Goal: Task Accomplishment & Management: Use online tool/utility

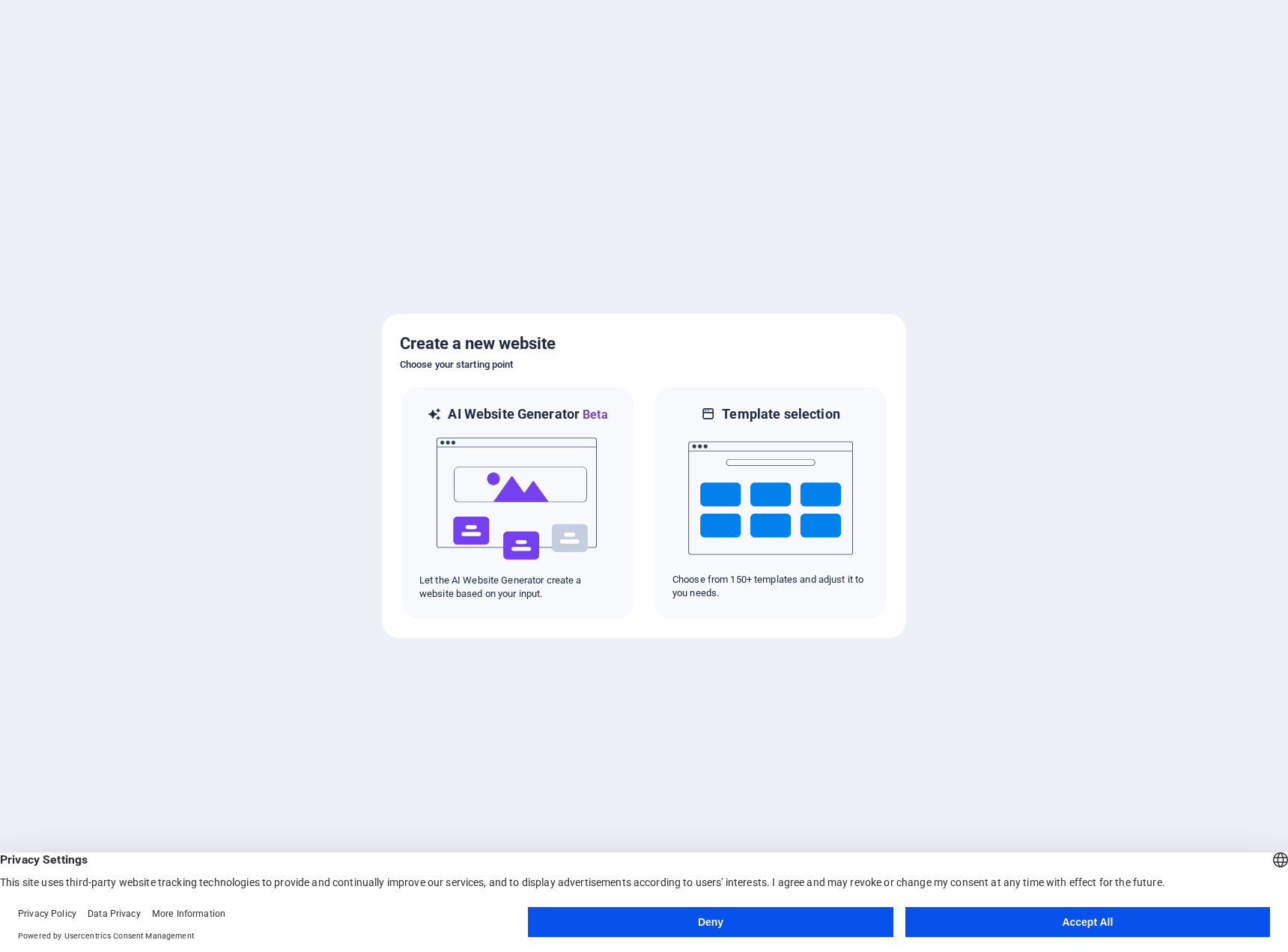
click at [1051, 928] on button "Accept All" at bounding box center [1087, 922] width 365 height 30
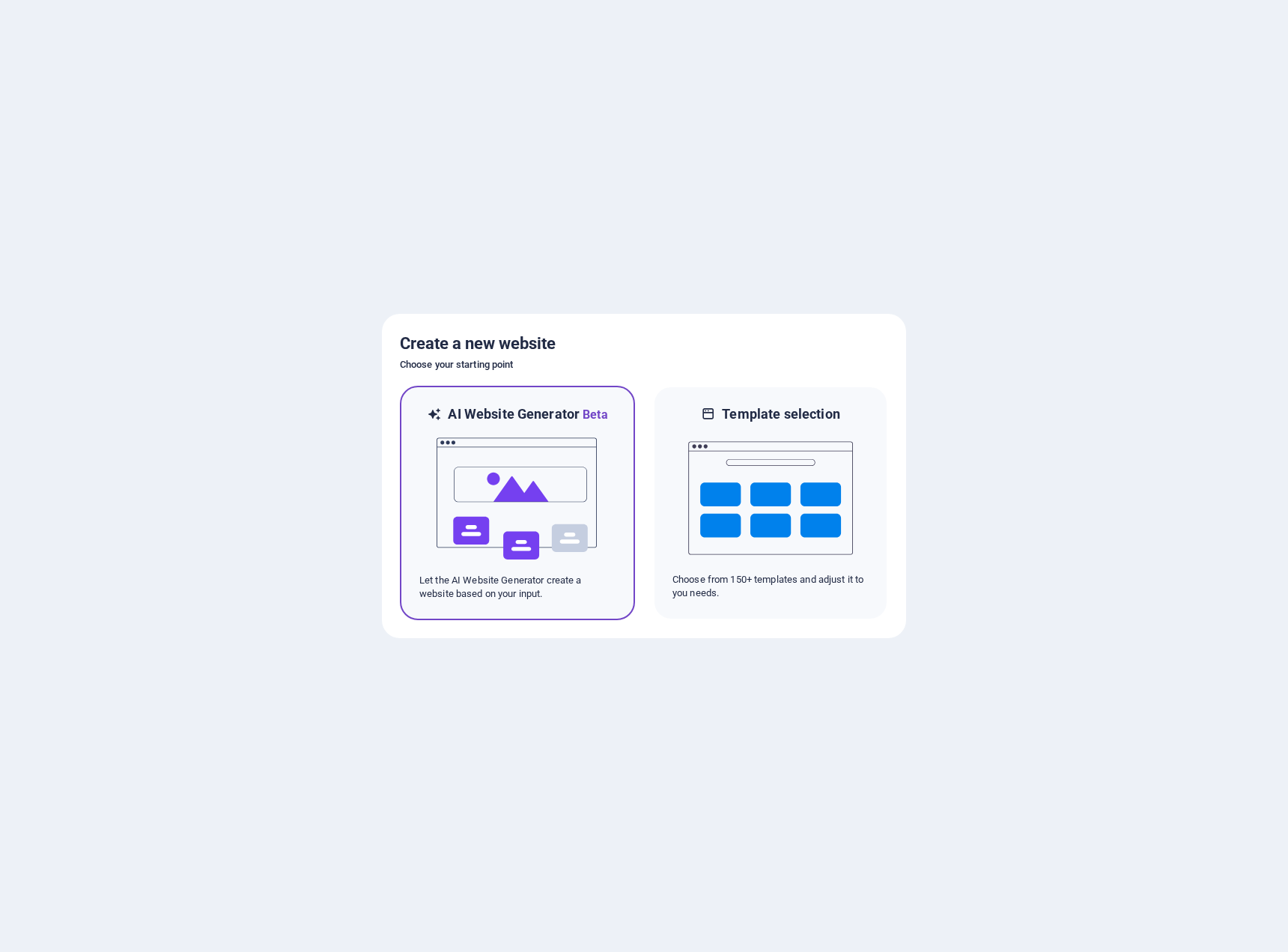
click at [516, 466] on img at bounding box center [518, 498] width 165 height 150
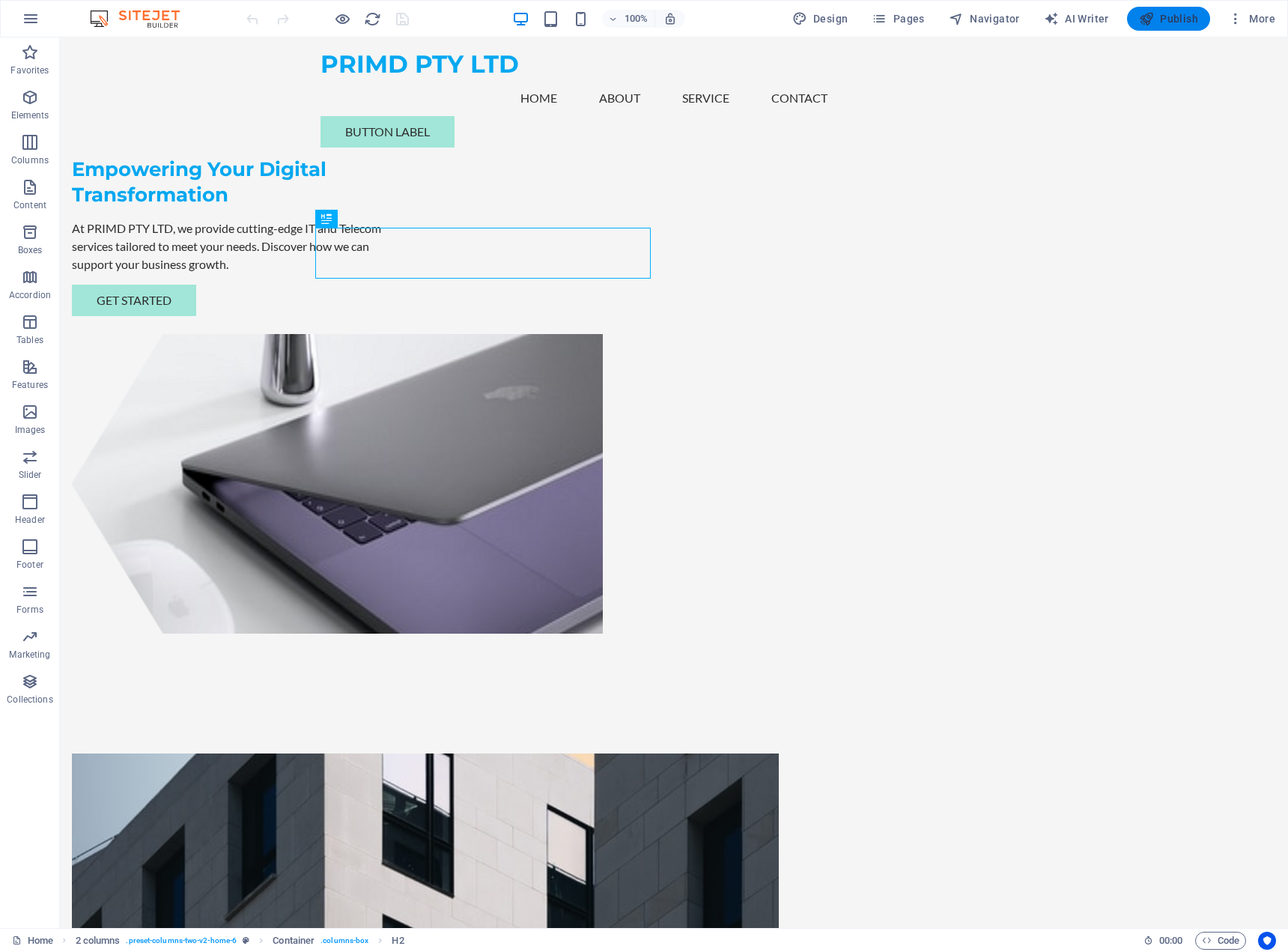
click at [1192, 19] on span "Publish" at bounding box center [1168, 18] width 59 height 15
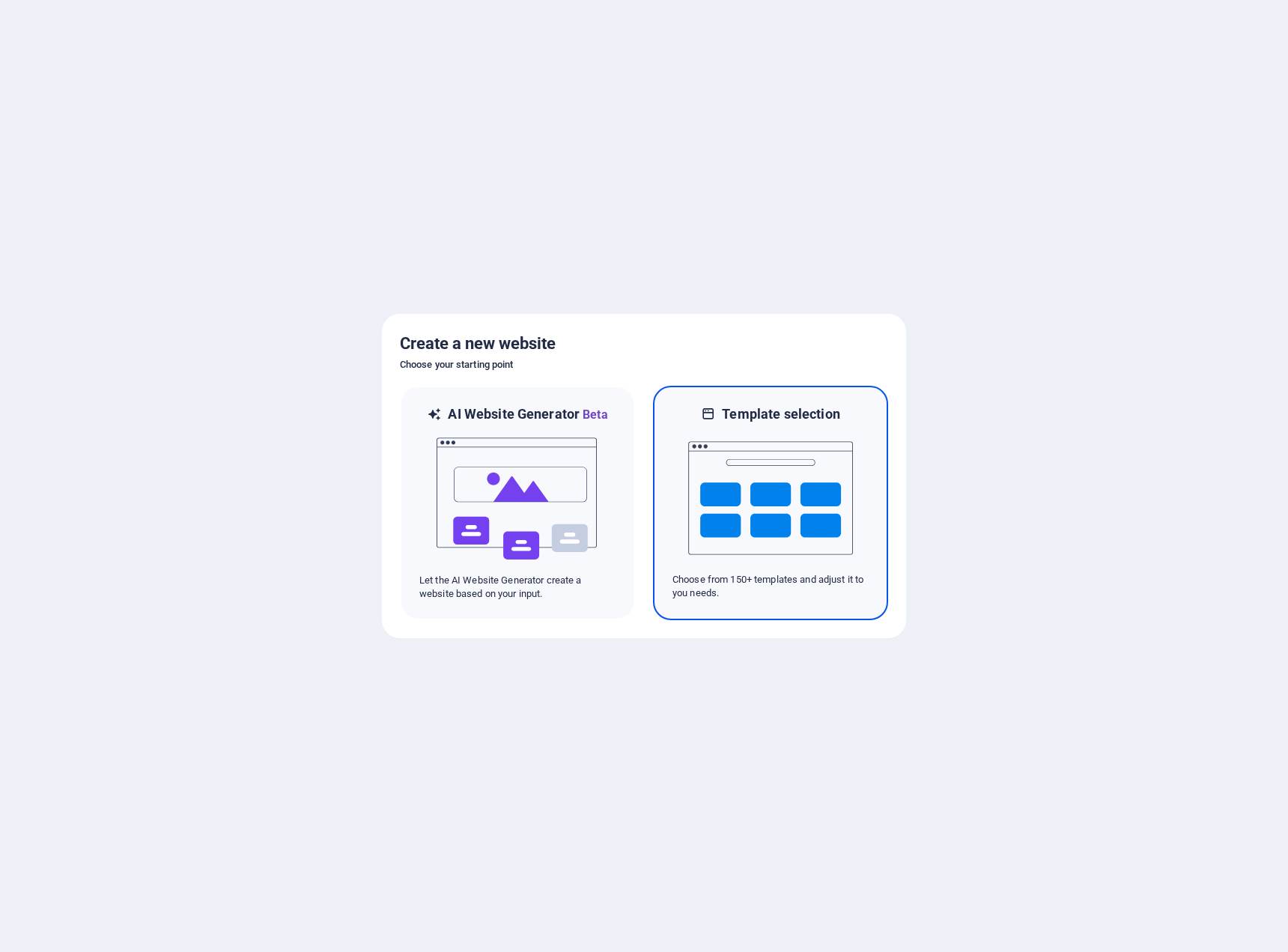
click at [806, 489] on img at bounding box center [770, 498] width 165 height 150
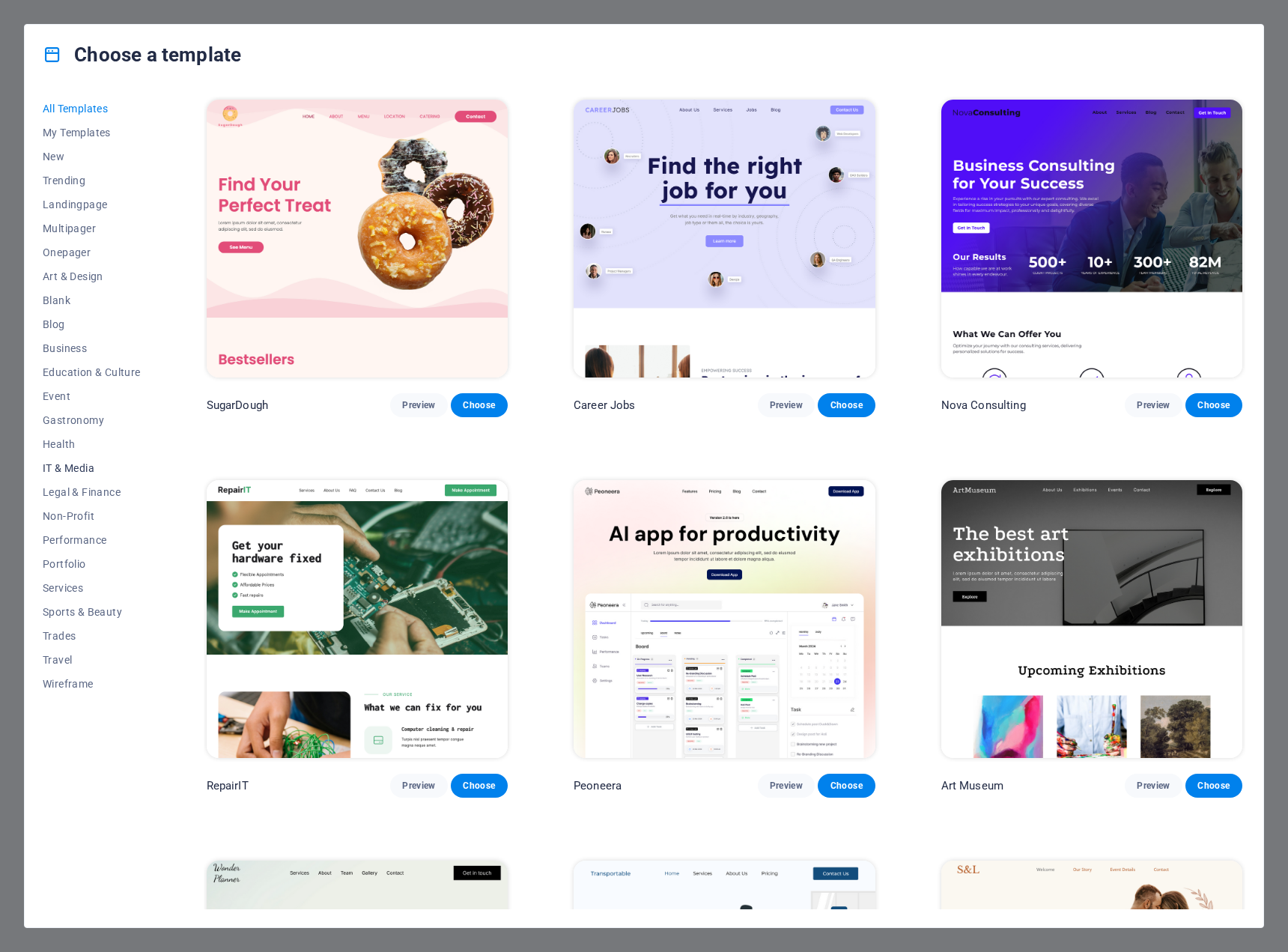
click at [94, 473] on span "IT & Media" at bounding box center [92, 468] width 98 height 12
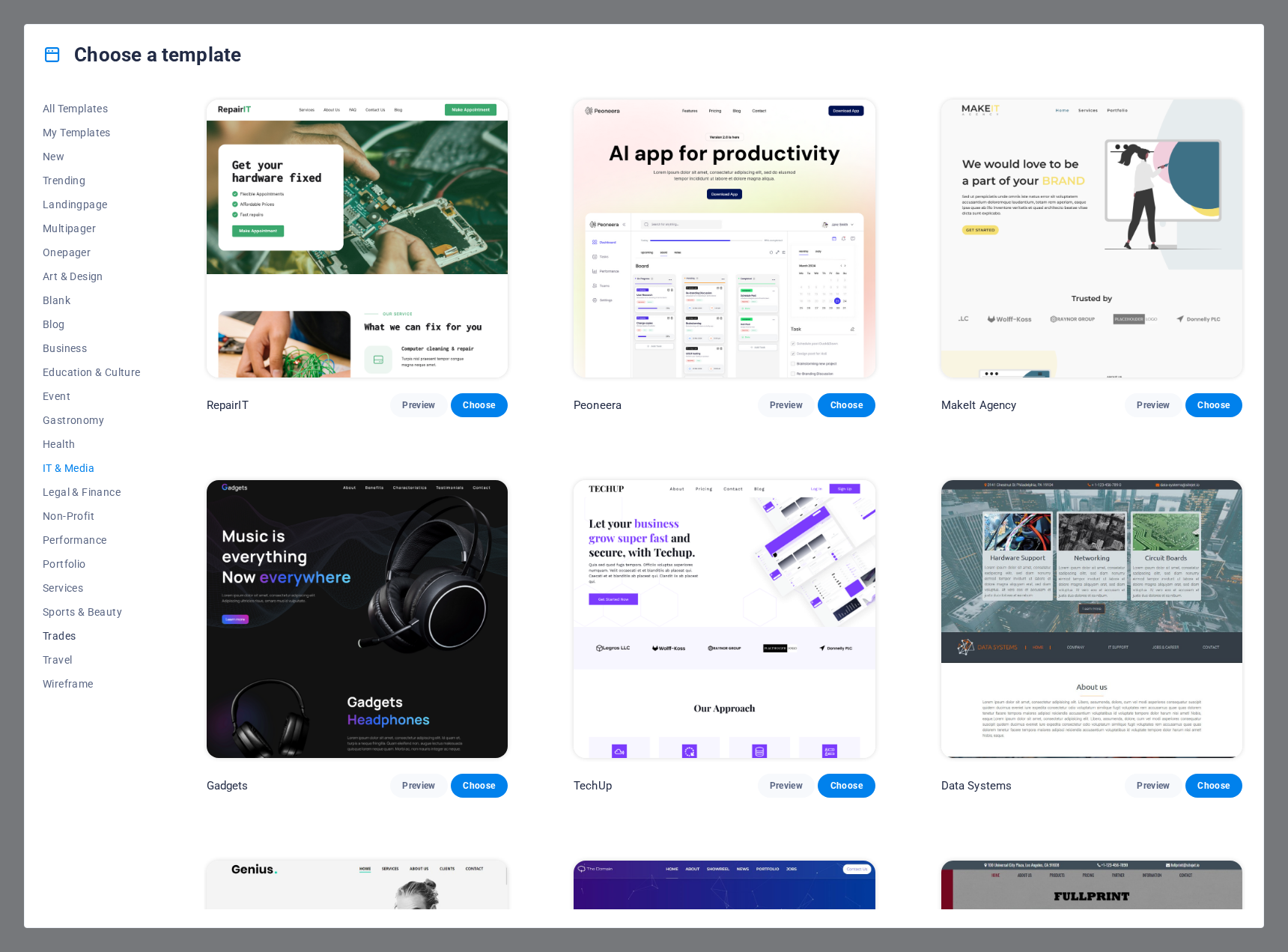
click at [71, 641] on span "Trades" at bounding box center [92, 635] width 98 height 12
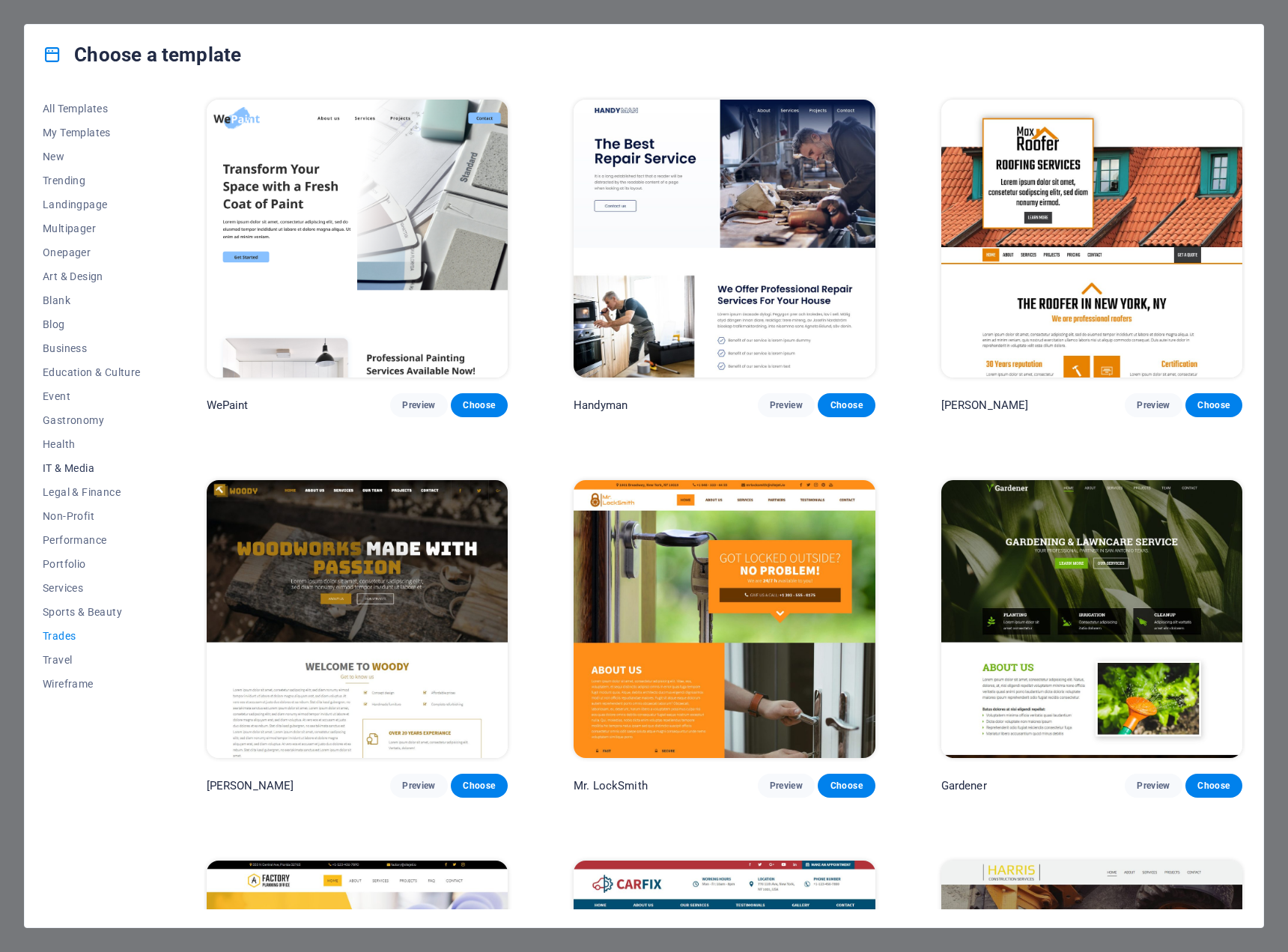
click at [76, 468] on span "IT & Media" at bounding box center [92, 468] width 98 height 12
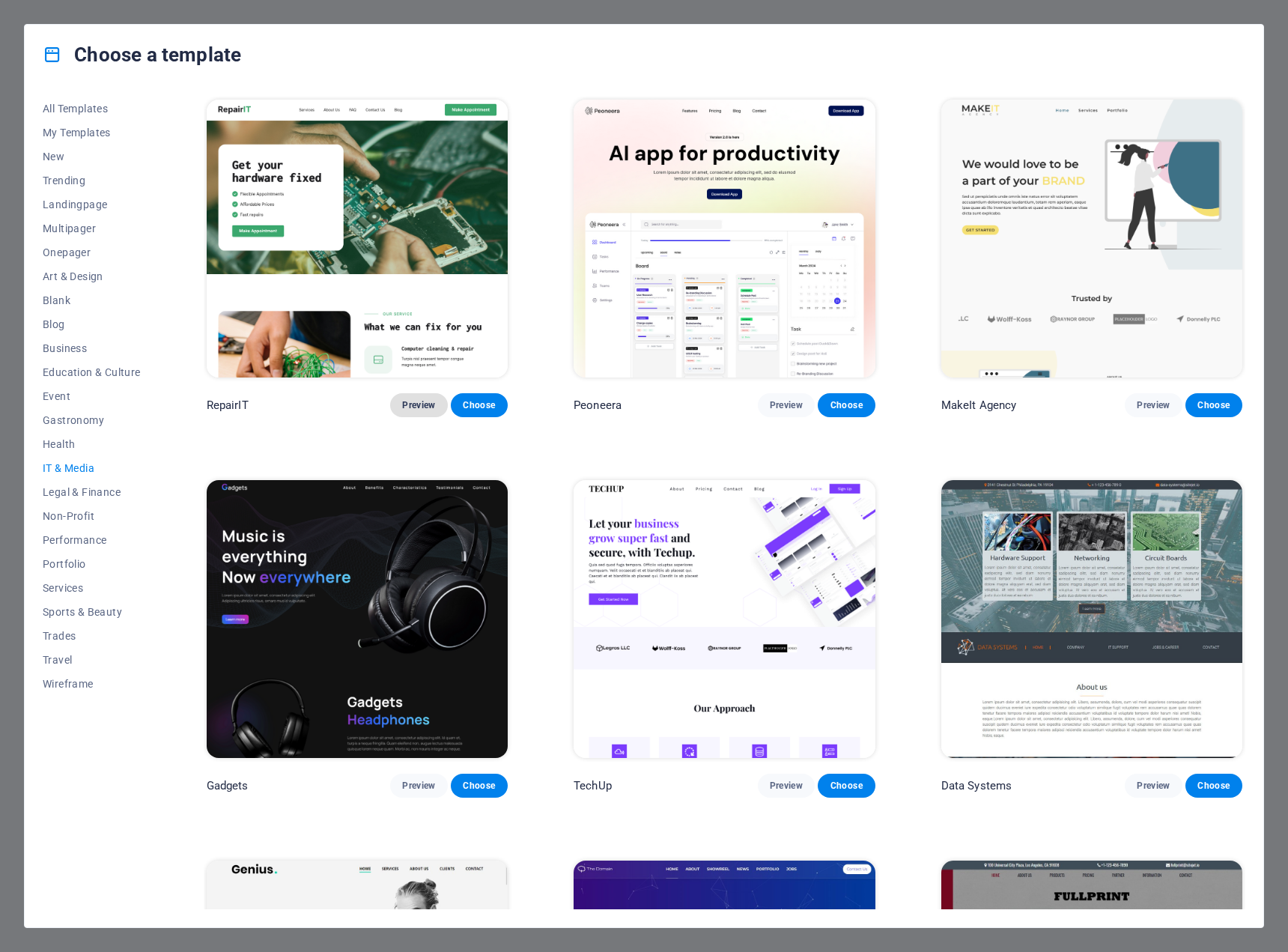
click at [433, 411] on button "Preview" at bounding box center [419, 406] width 57 height 24
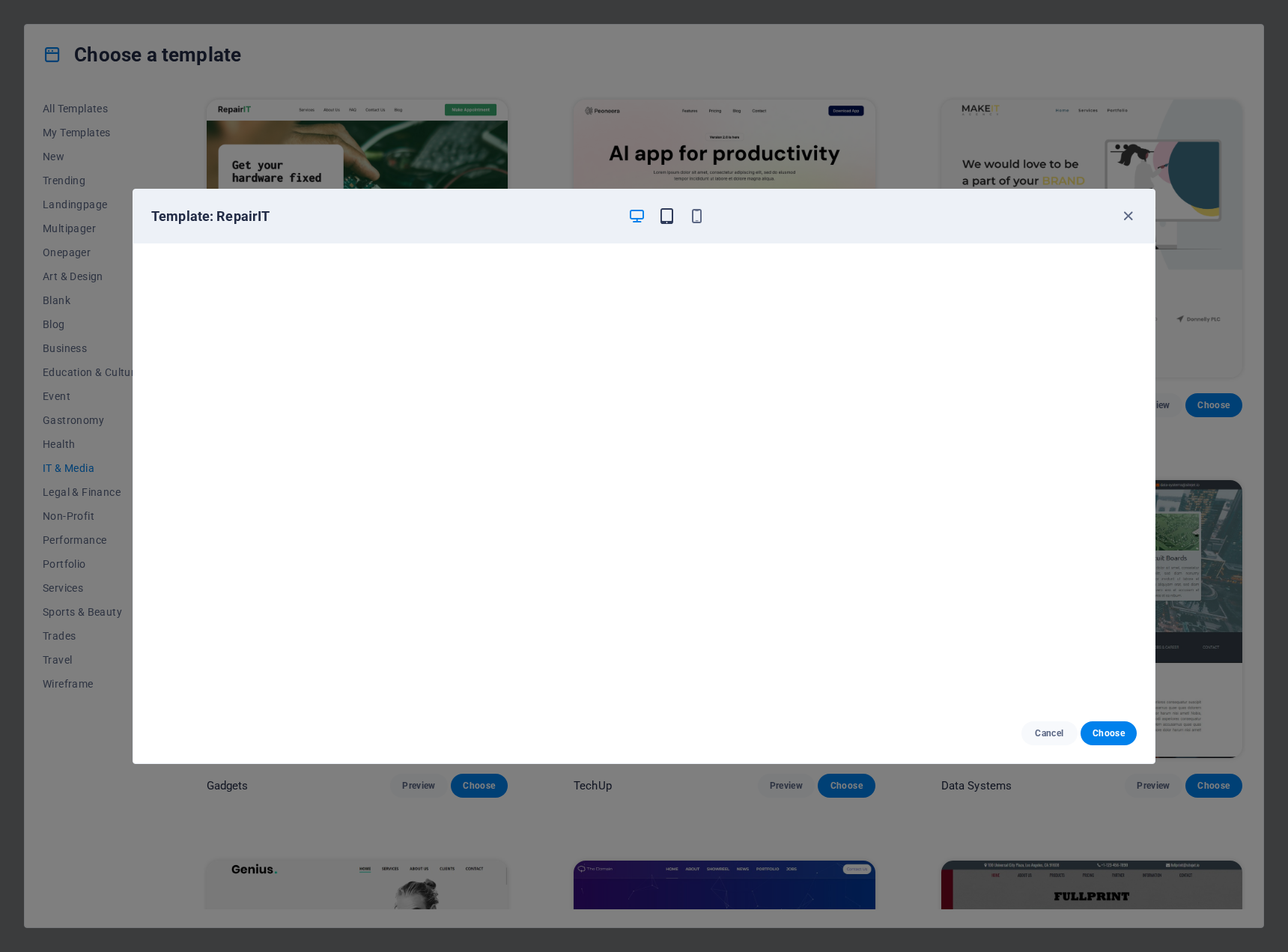
click at [673, 218] on span "button" at bounding box center [666, 216] width 18 height 17
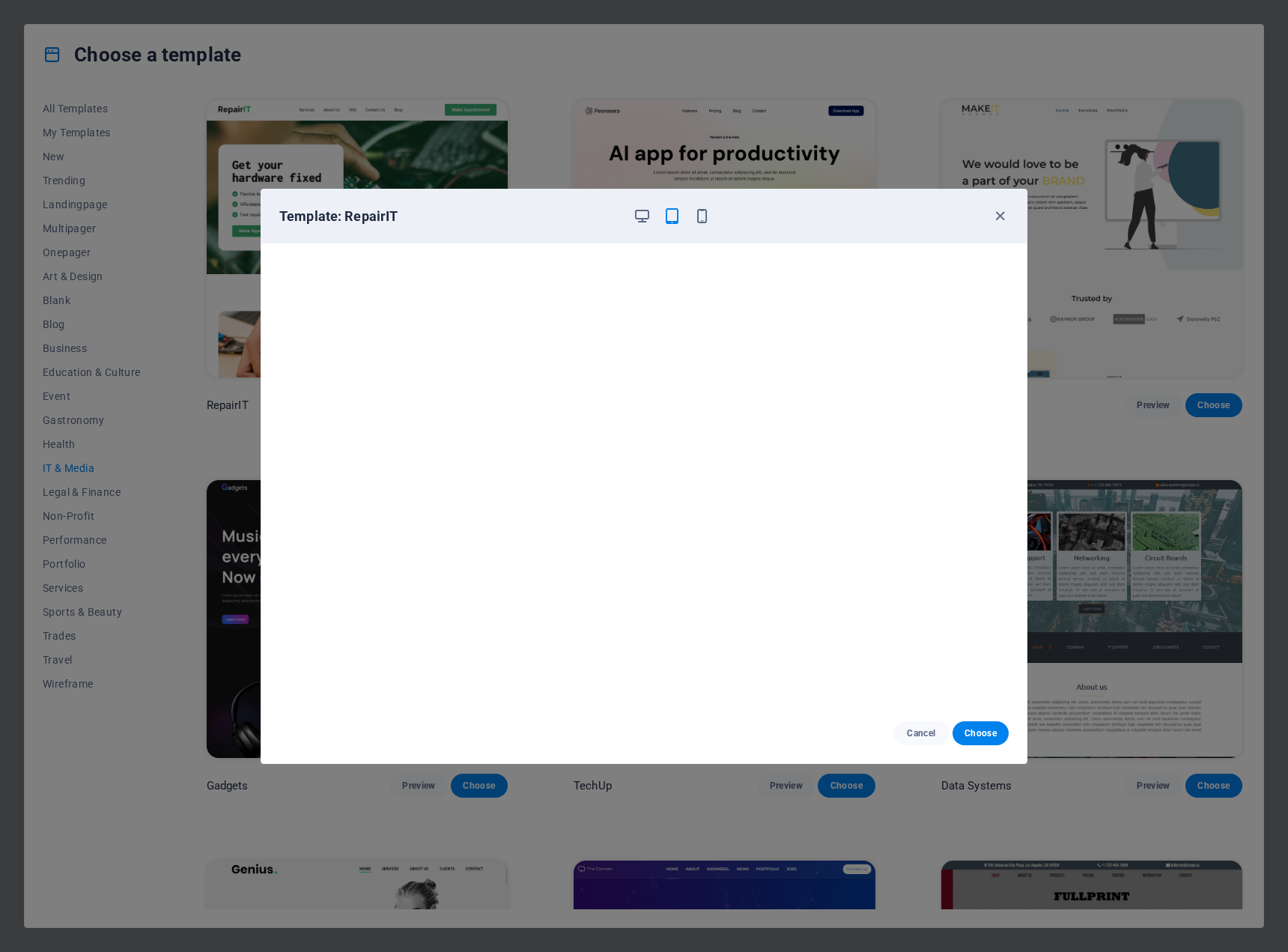
click at [689, 217] on div at bounding box center [671, 217] width 78 height 18
click at [704, 210] on icon "button" at bounding box center [701, 216] width 17 height 17
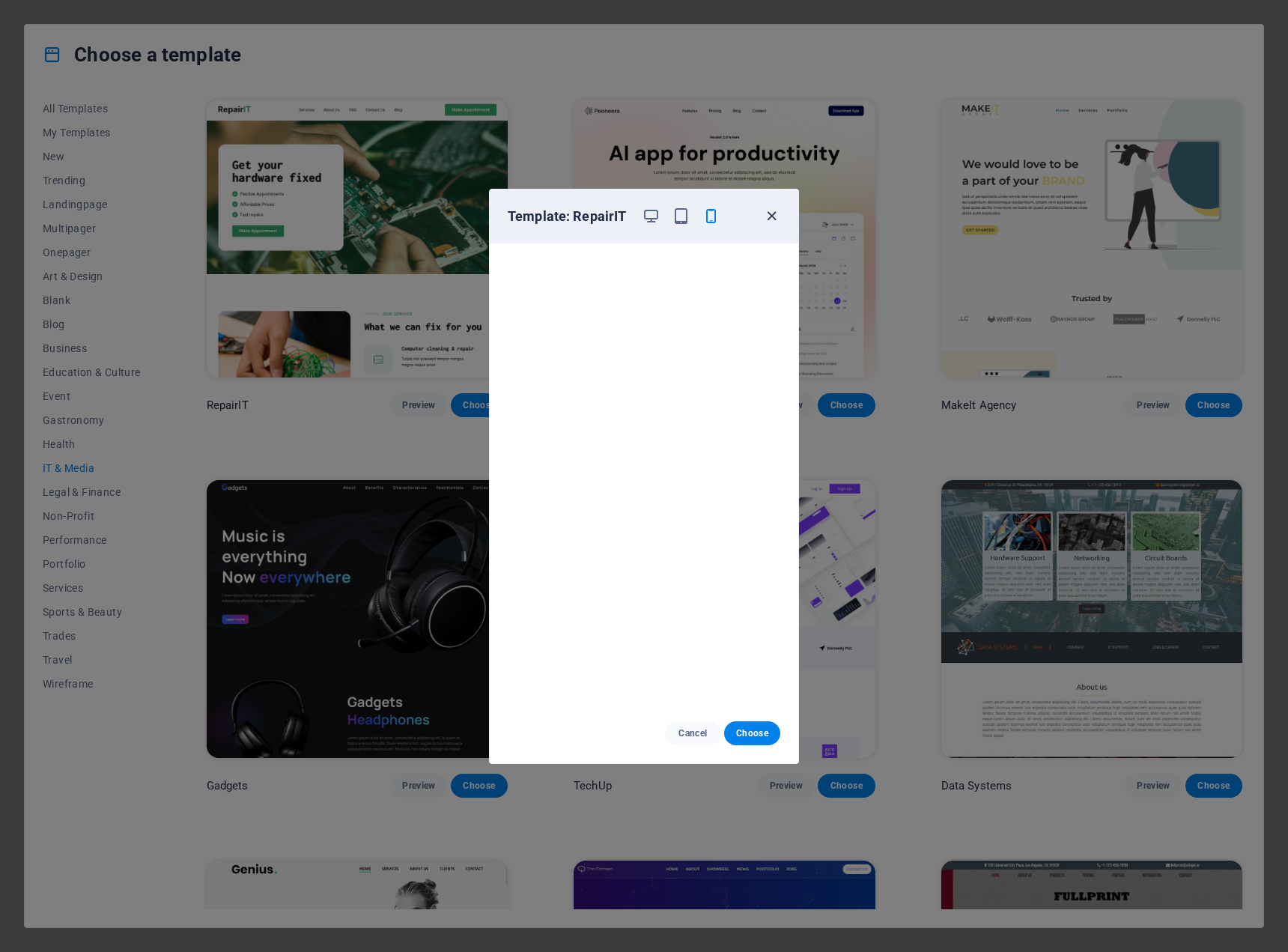
click at [767, 220] on icon "button" at bounding box center [771, 216] width 17 height 17
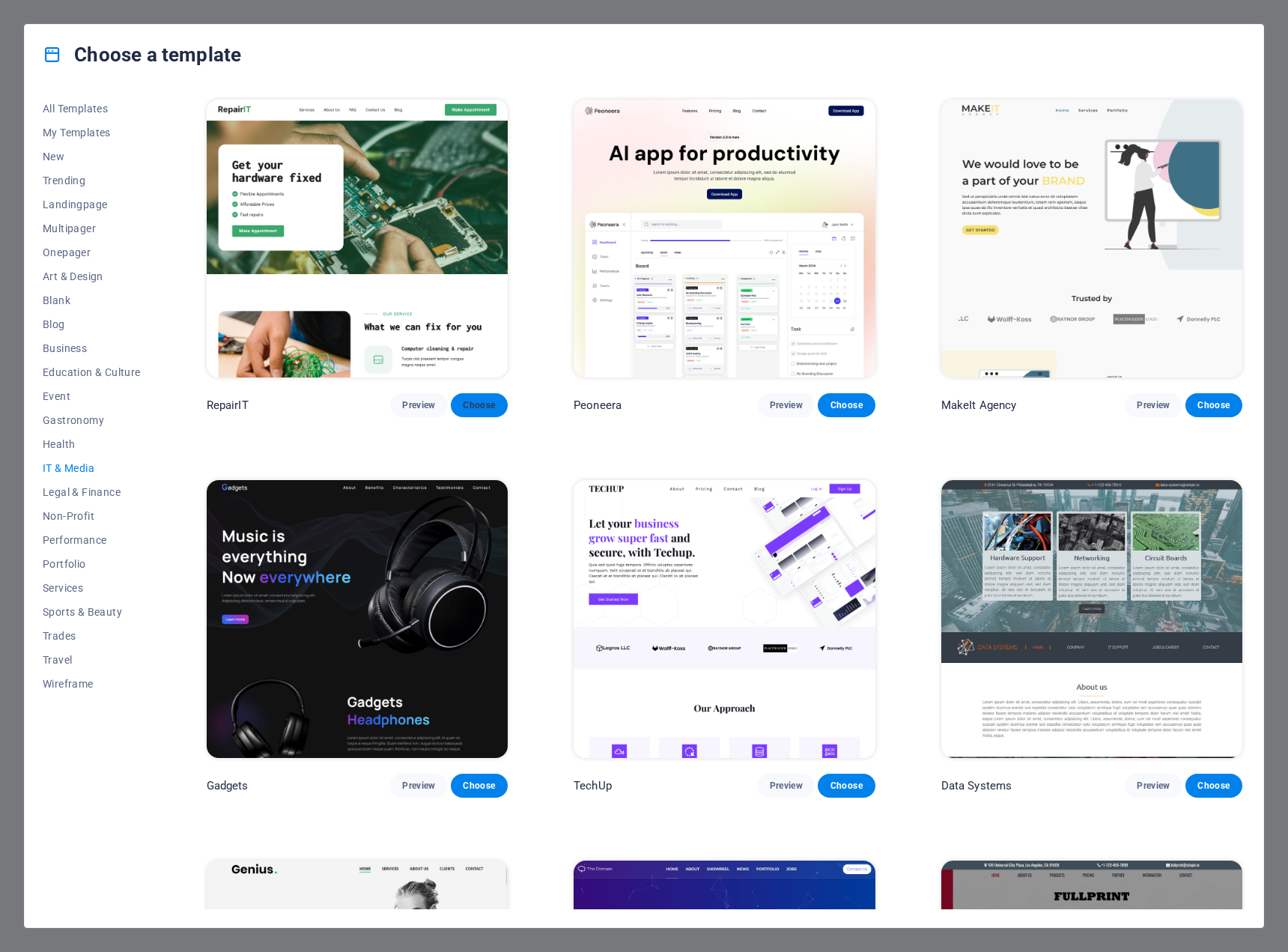
click at [498, 395] on button "Choose" at bounding box center [479, 406] width 57 height 24
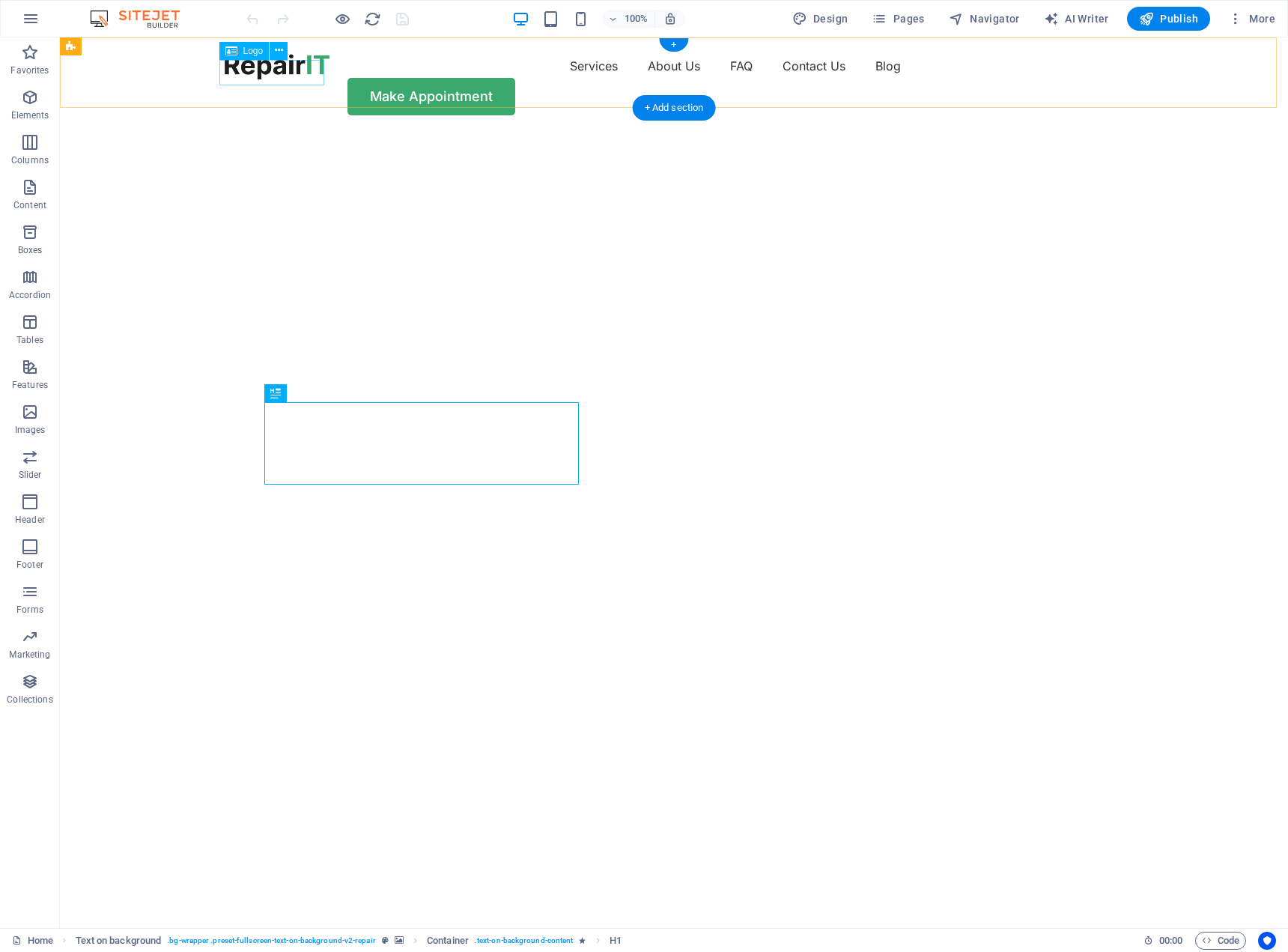
click at [292, 74] on div at bounding box center [277, 66] width 105 height 25
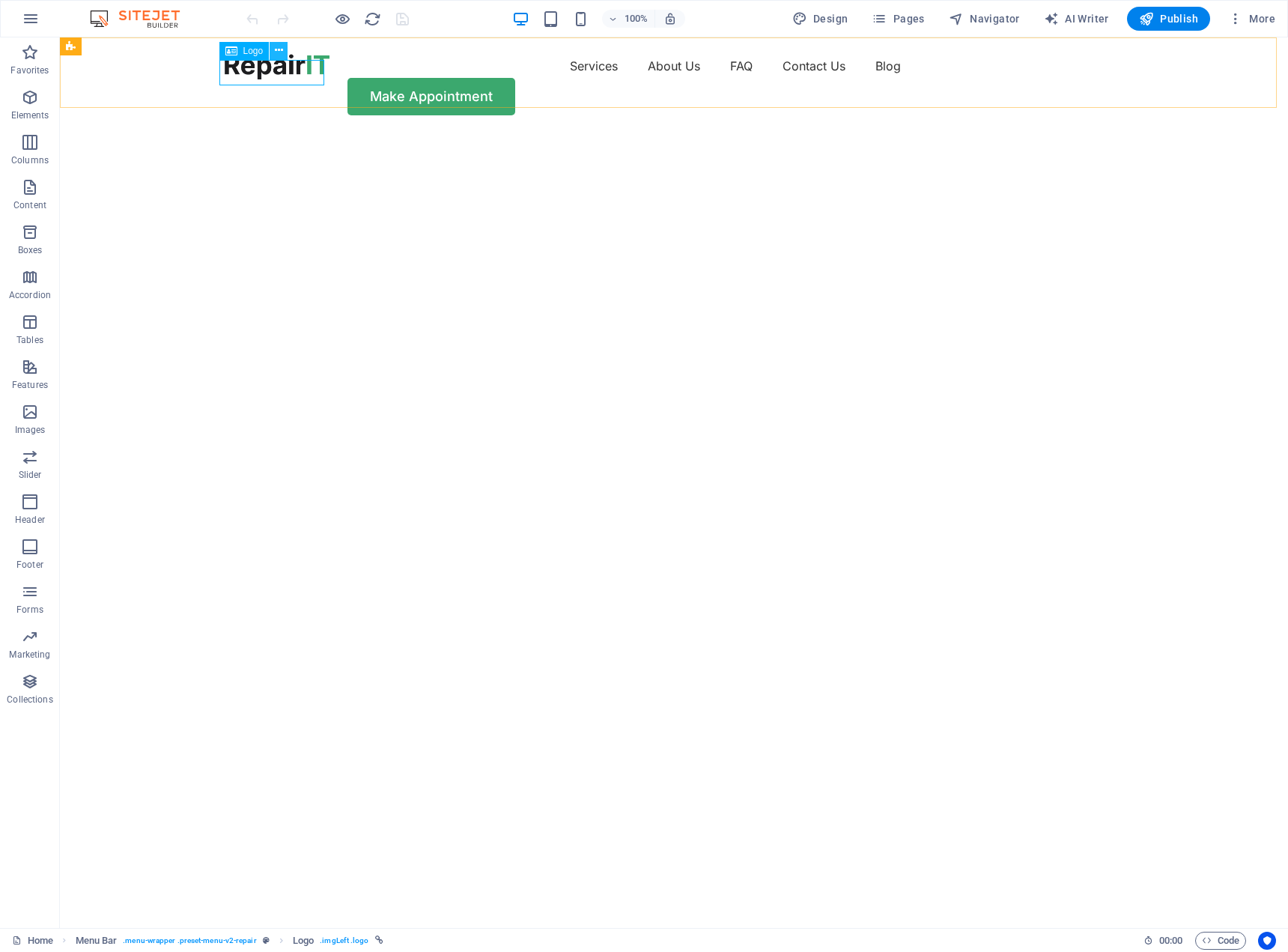
click at [275, 47] on icon at bounding box center [279, 51] width 8 height 16
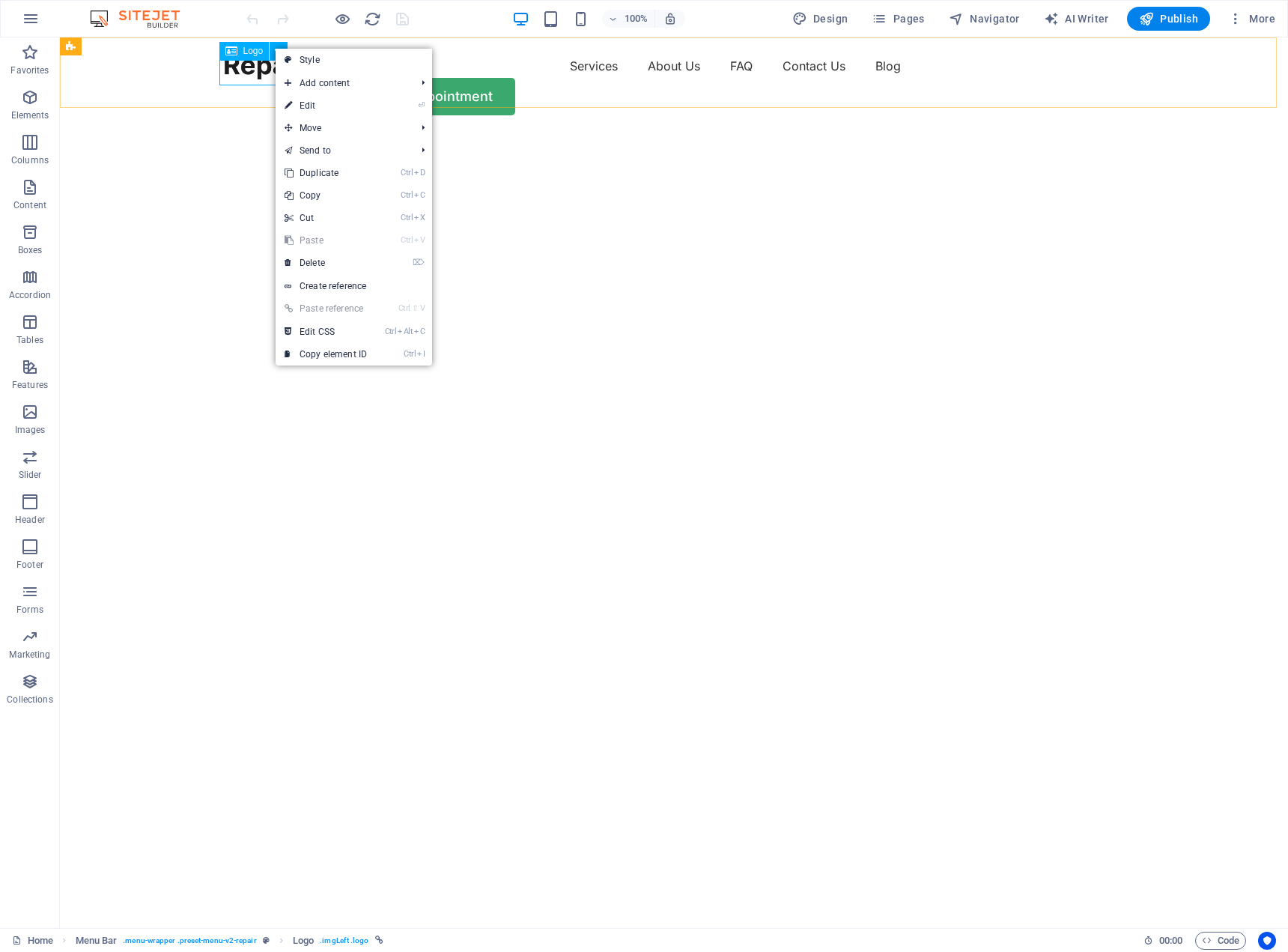
click at [254, 54] on span "Logo" at bounding box center [254, 50] width 20 height 9
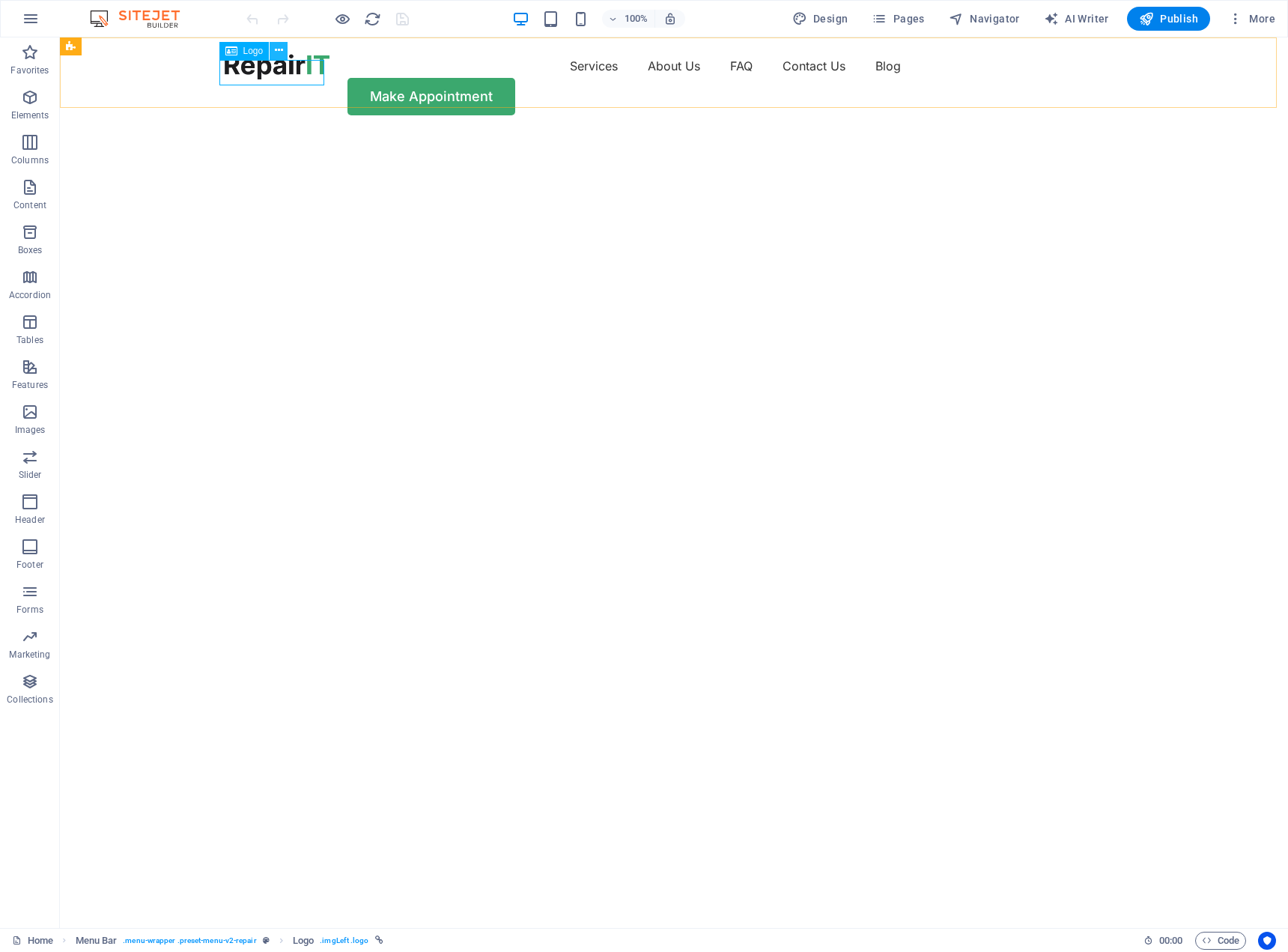
click at [284, 59] on button at bounding box center [279, 51] width 18 height 18
click at [1144, 17] on icon "button" at bounding box center [1146, 18] width 15 height 15
